Goal: Task Accomplishment & Management: Use online tool/utility

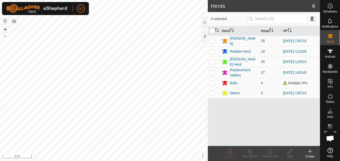
click at [6, 30] on button "+" at bounding box center [5, 29] width 6 height 6
click at [0, 25] on html "BJ Schedules Notifications Herds Animals Neckbands VPs Status Infra Heatmap Hel…" at bounding box center [170, 80] width 340 height 161
click at [5, 30] on button "+" at bounding box center [5, 29] width 6 height 6
click at [4, 29] on button "+" at bounding box center [5, 29] width 6 height 6
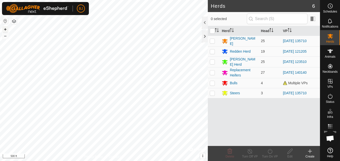
click at [5, 30] on button "+" at bounding box center [5, 29] width 6 height 6
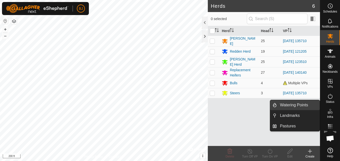
click at [301, 104] on link "Watering Points" at bounding box center [298, 105] width 43 height 10
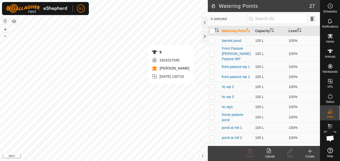
click at [309, 154] on div "Create" at bounding box center [310, 156] width 20 height 5
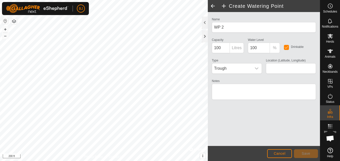
type input "36.074510, -87.265703"
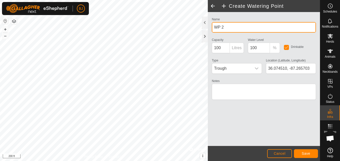
click at [230, 28] on input "WP 2" at bounding box center [264, 27] width 104 height 11
type input "W"
type input "front pasture pond"
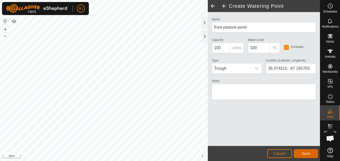
click at [304, 154] on span "Save" at bounding box center [306, 153] width 9 height 4
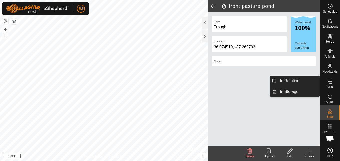
click at [330, 85] on span "VPs" at bounding box center [330, 86] width 6 height 3
click at [306, 79] on link "In Rotation" at bounding box center [298, 81] width 43 height 10
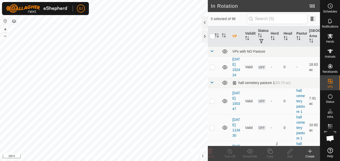
click at [308, 151] on icon at bounding box center [310, 151] width 4 height 0
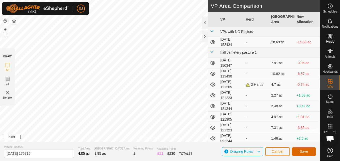
click at [295, 151] on button "Save" at bounding box center [304, 151] width 24 height 9
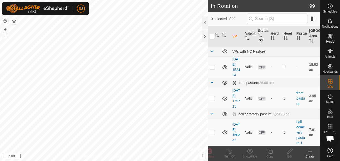
click at [309, 151] on icon at bounding box center [310, 151] width 4 height 0
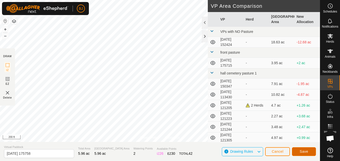
click at [302, 151] on span "Save" at bounding box center [304, 151] width 9 height 4
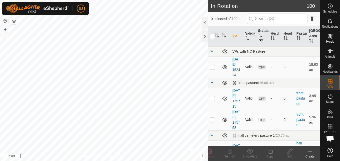
click at [309, 154] on icon at bounding box center [310, 151] width 6 height 6
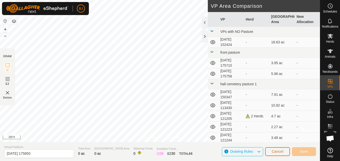
click at [272, 149] on button "Cancel" at bounding box center [277, 151] width 25 height 9
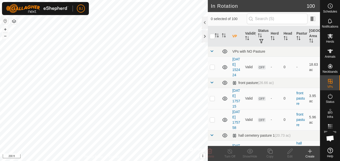
click at [310, 150] on icon at bounding box center [310, 151] width 0 height 4
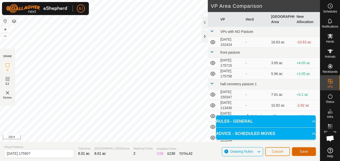
click at [299, 155] on button "Save" at bounding box center [304, 151] width 24 height 9
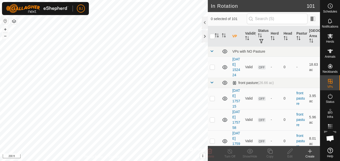
click at [309, 153] on icon at bounding box center [310, 151] width 6 height 6
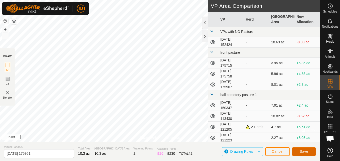
click at [300, 151] on span "Save" at bounding box center [304, 151] width 9 height 4
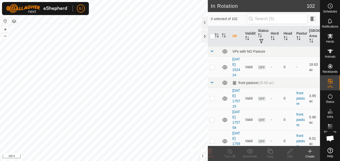
click at [309, 151] on icon at bounding box center [310, 151] width 4 height 0
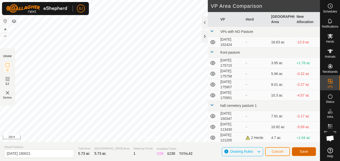
click at [296, 150] on button "Save" at bounding box center [304, 151] width 24 height 9
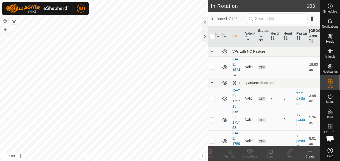
click at [310, 152] on icon at bounding box center [310, 151] width 0 height 4
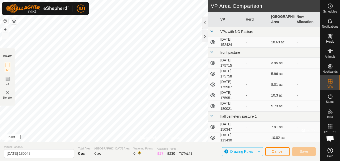
click at [211, 82] on icon at bounding box center [213, 84] width 6 height 6
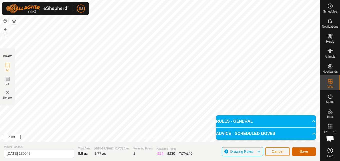
click at [298, 151] on button "Save" at bounding box center [304, 151] width 24 height 9
click at [275, 151] on span "Cancel" at bounding box center [277, 151] width 12 height 4
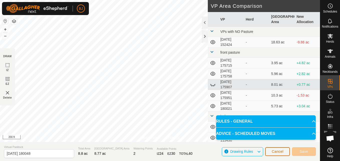
click at [276, 152] on span "Cancel" at bounding box center [277, 151] width 12 height 4
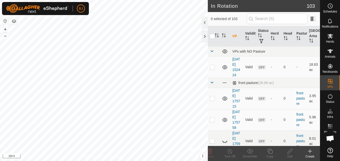
click at [309, 149] on icon at bounding box center [310, 151] width 6 height 6
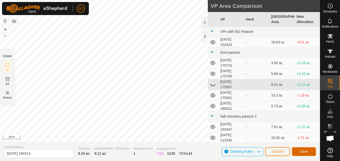
click at [300, 150] on button "Save" at bounding box center [304, 151] width 24 height 9
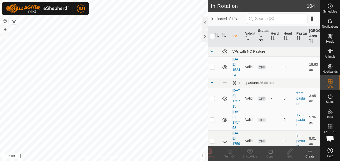
click at [311, 152] on icon at bounding box center [310, 151] width 6 height 6
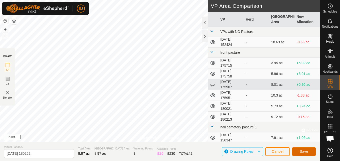
click at [296, 150] on button "Save" at bounding box center [304, 151] width 24 height 9
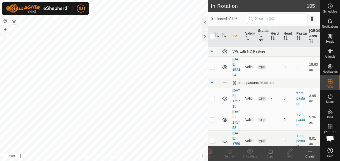
click at [309, 152] on icon at bounding box center [310, 151] width 6 height 6
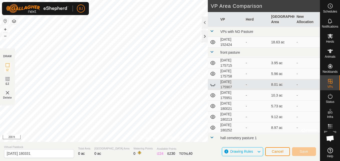
click at [118, 142] on section "Virtual Paddock [DATE] 180331 Total Area 0 ac Grazing Area 0 ac Watering Points…" at bounding box center [160, 151] width 320 height 19
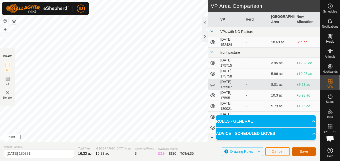
click at [297, 151] on button "Save" at bounding box center [304, 151] width 24 height 9
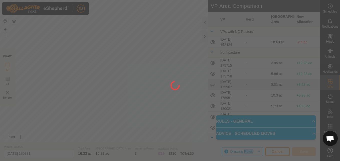
click at [297, 151] on div at bounding box center [170, 80] width 340 height 161
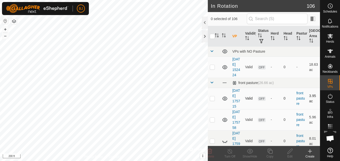
click at [209, 101] on div "In Rotation 106 0 selected of 106 VP Validity Status Herd Head Pasture Grazing …" at bounding box center [160, 80] width 320 height 161
checkbox input "true"
